Goal: Find contact information: Find contact information

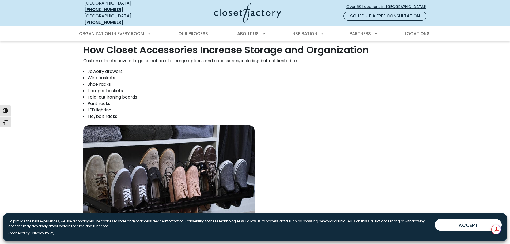
scroll to position [891, 0]
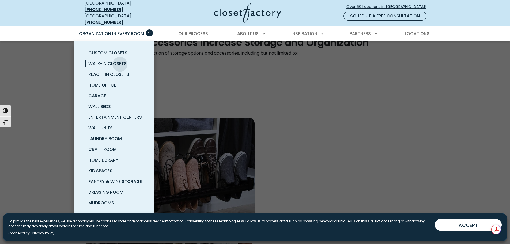
click at [120, 61] on span "Walk-In Closets" at bounding box center [107, 64] width 38 height 6
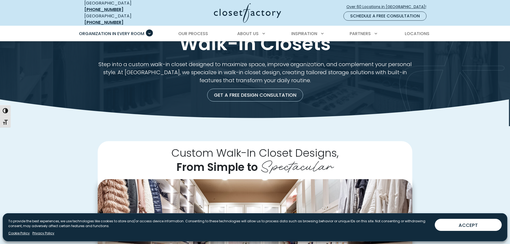
scroll to position [27, 0]
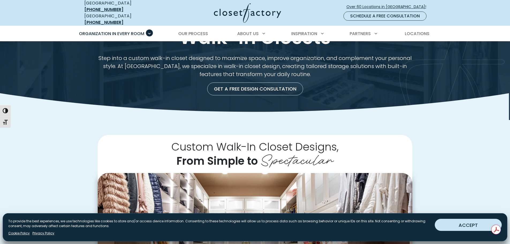
click at [452, 225] on button "ACCEPT" at bounding box center [468, 225] width 67 height 12
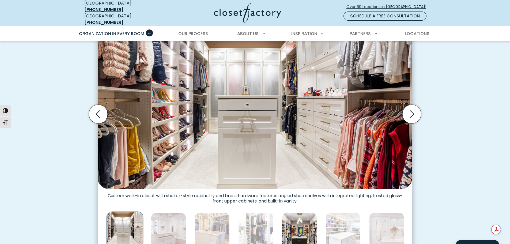
scroll to position [214, 0]
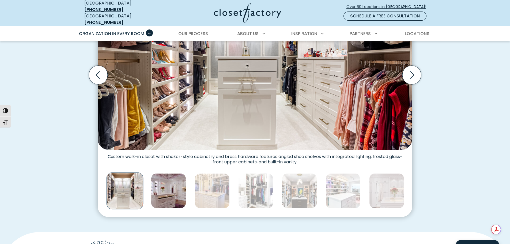
click at [173, 188] on img "Thumbnail Gallery" at bounding box center [168, 190] width 35 height 35
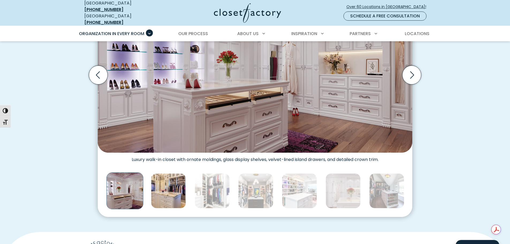
click at [171, 191] on img "Thumbnail Gallery" at bounding box center [168, 190] width 35 height 35
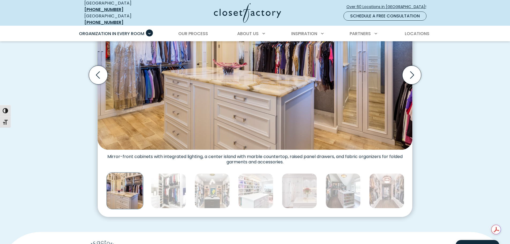
click at [171, 191] on img "Thumbnail Gallery" at bounding box center [168, 190] width 35 height 35
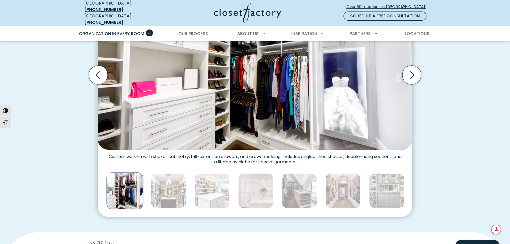
click at [171, 191] on img "Thumbnail Gallery" at bounding box center [168, 190] width 35 height 35
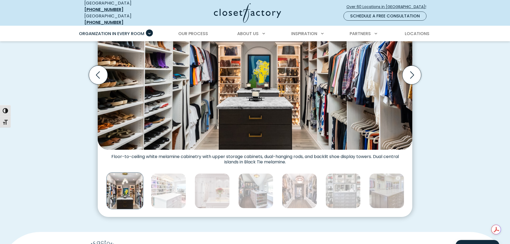
click at [171, 191] on img "Thumbnail Gallery" at bounding box center [168, 190] width 35 height 35
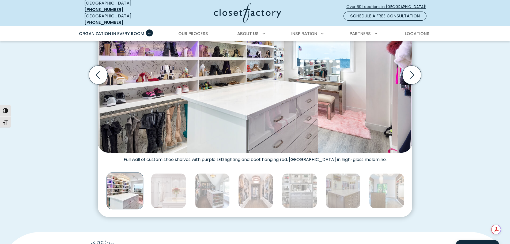
click at [171, 191] on img "Thumbnail Gallery" at bounding box center [168, 190] width 35 height 35
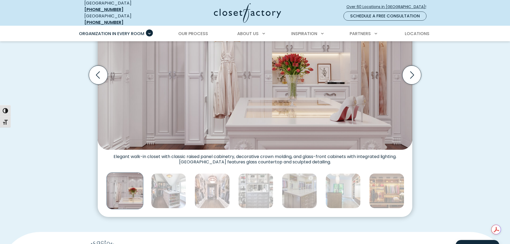
click at [171, 191] on img "Thumbnail Gallery" at bounding box center [168, 190] width 35 height 35
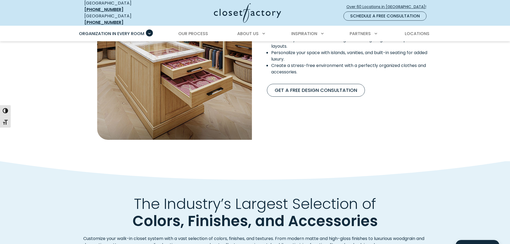
scroll to position [544, 0]
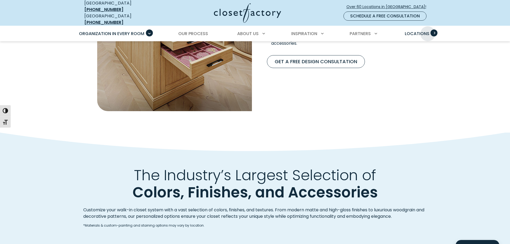
click at [428, 31] on span "Locations" at bounding box center [417, 34] width 25 height 6
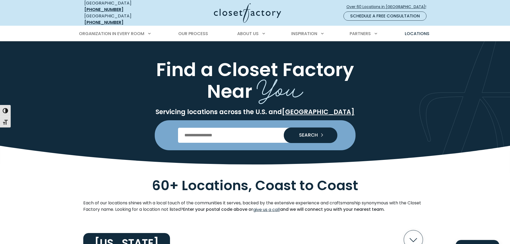
click at [244, 133] on input "Enter Postal Code" at bounding box center [255, 135] width 154 height 15
type input "*****"
click at [284, 128] on button "SEARCH" at bounding box center [311, 136] width 54 height 16
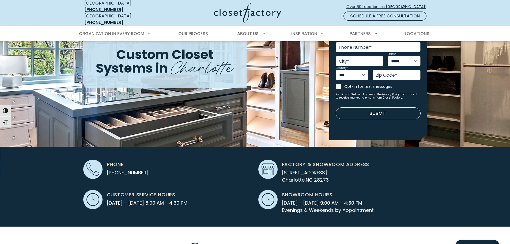
scroll to position [80, 0]
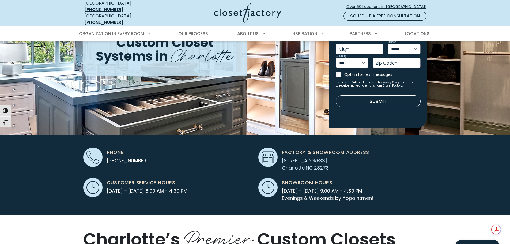
click at [300, 158] on span "[STREET_ADDRESS]" at bounding box center [304, 160] width 45 height 7
